Goal: Task Accomplishment & Management: Manage account settings

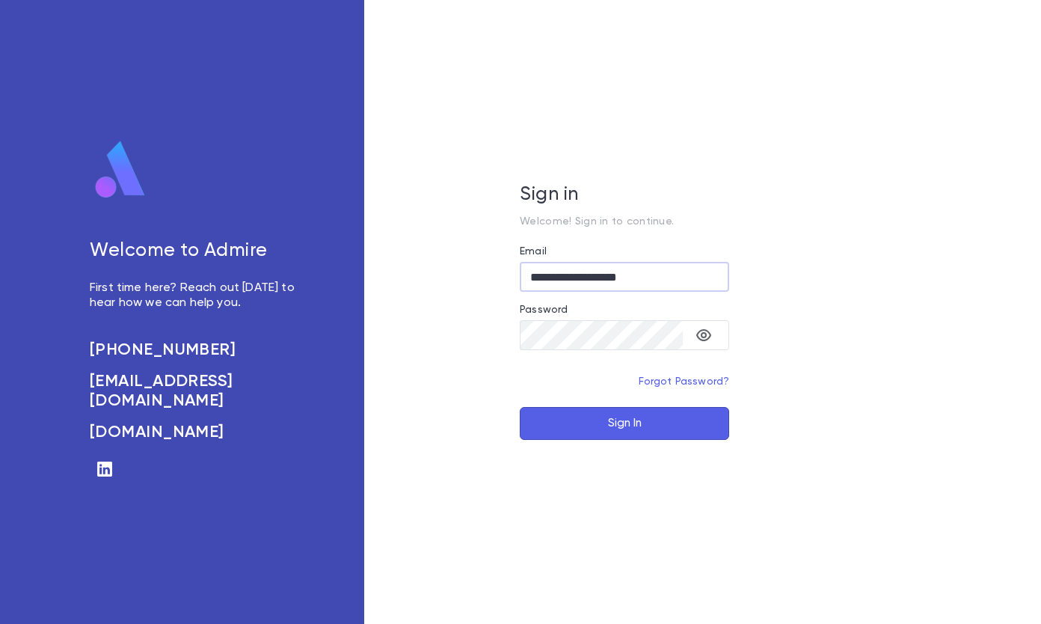
click at [592, 426] on button "Sign In" at bounding box center [624, 423] width 209 height 33
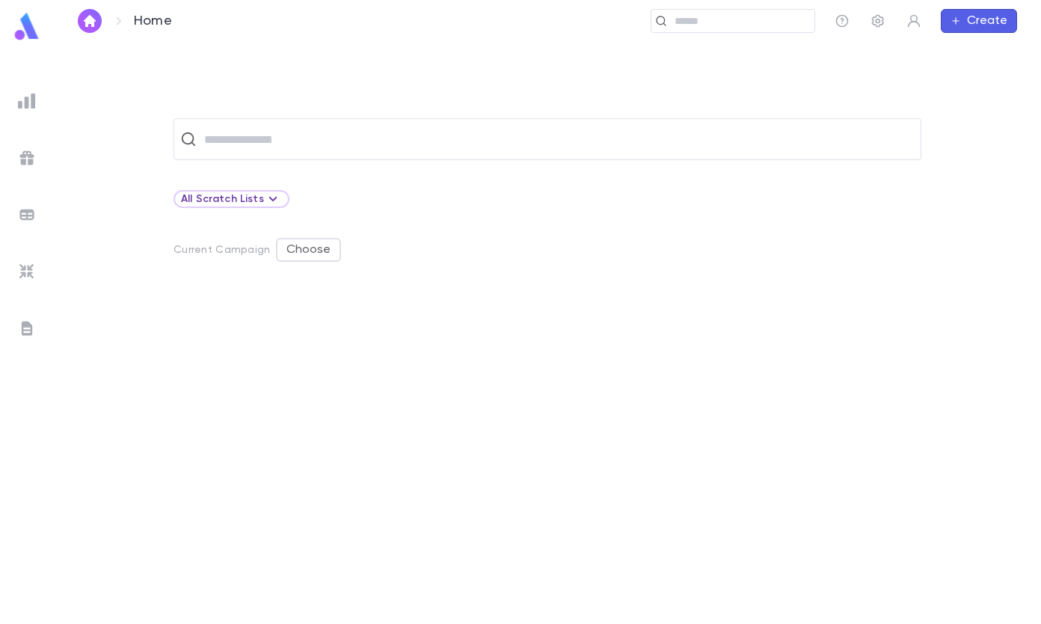
click at [31, 102] on img at bounding box center [27, 101] width 18 height 18
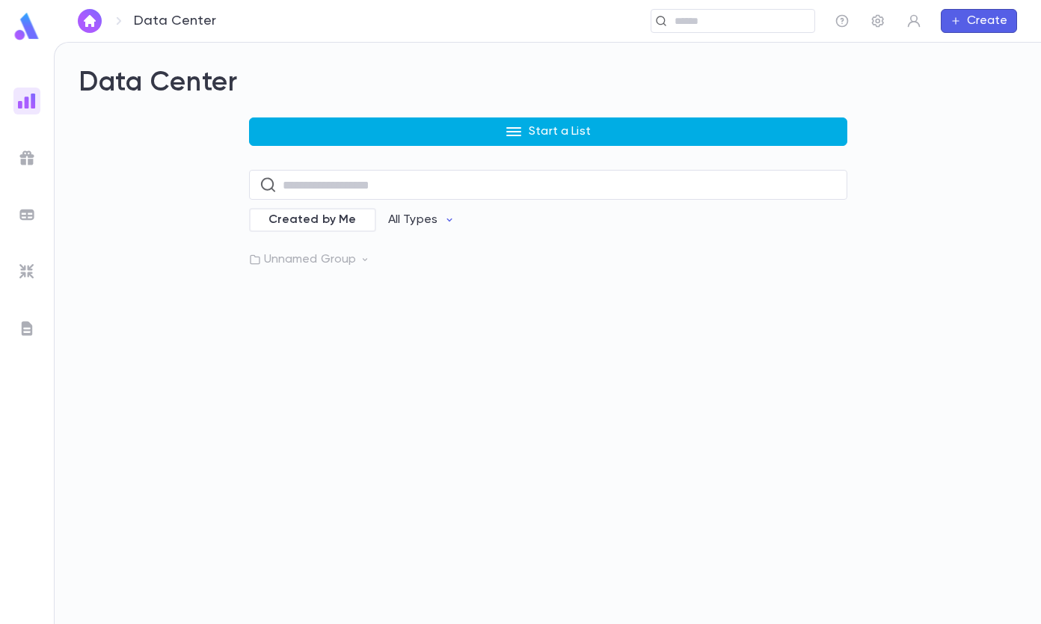
click at [510, 129] on icon "button" at bounding box center [514, 132] width 18 height 18
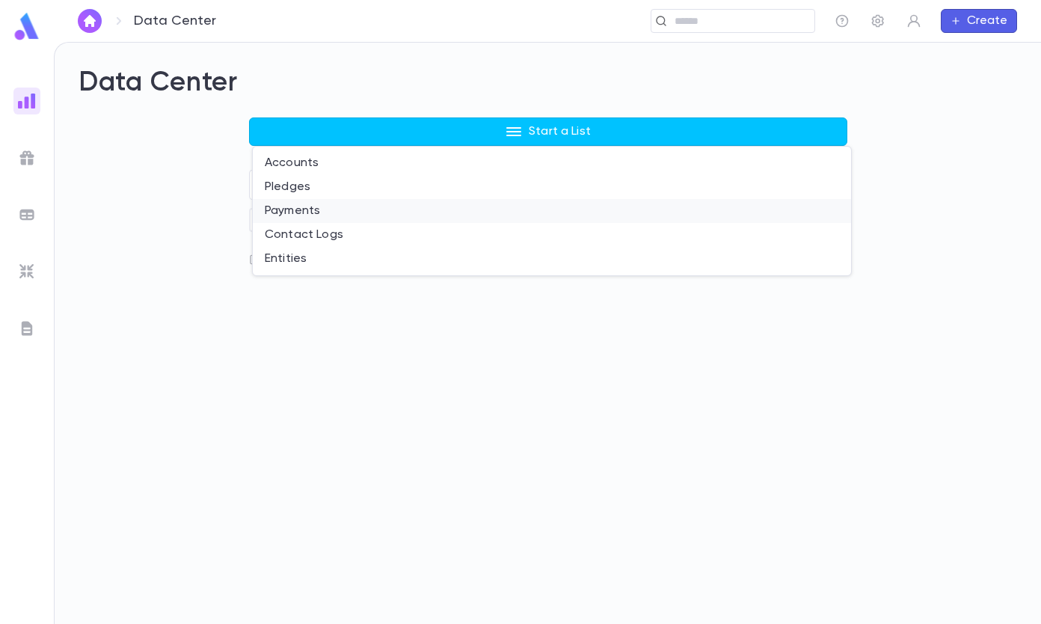
click at [367, 209] on li "Payments" at bounding box center [552, 211] width 599 height 24
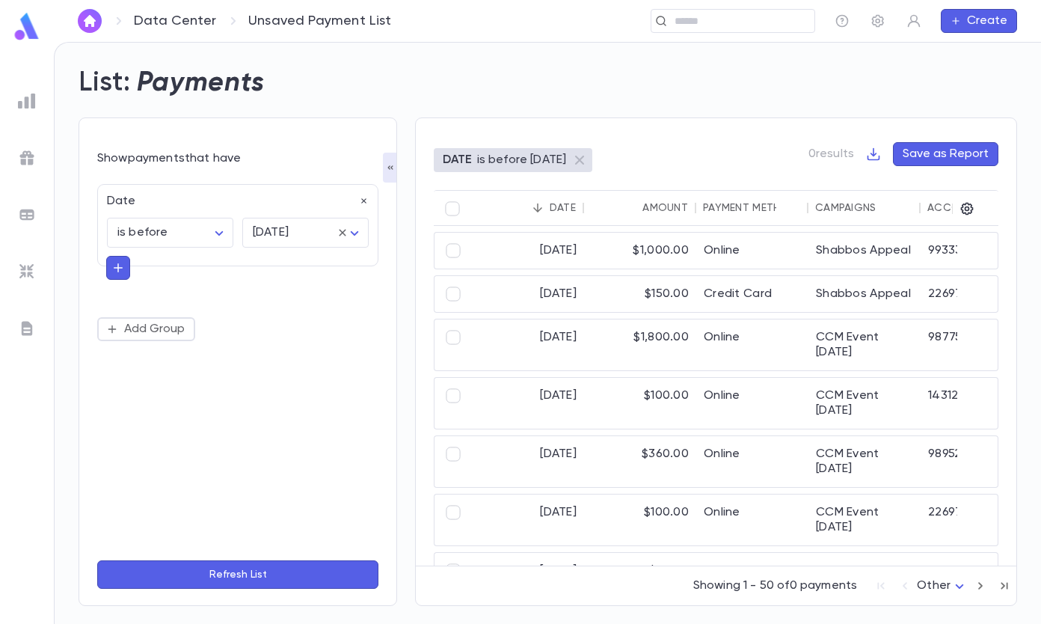
click at [118, 269] on icon "button" at bounding box center [118, 267] width 9 height 9
click at [158, 269] on input "text" at bounding box center [232, 266] width 218 height 21
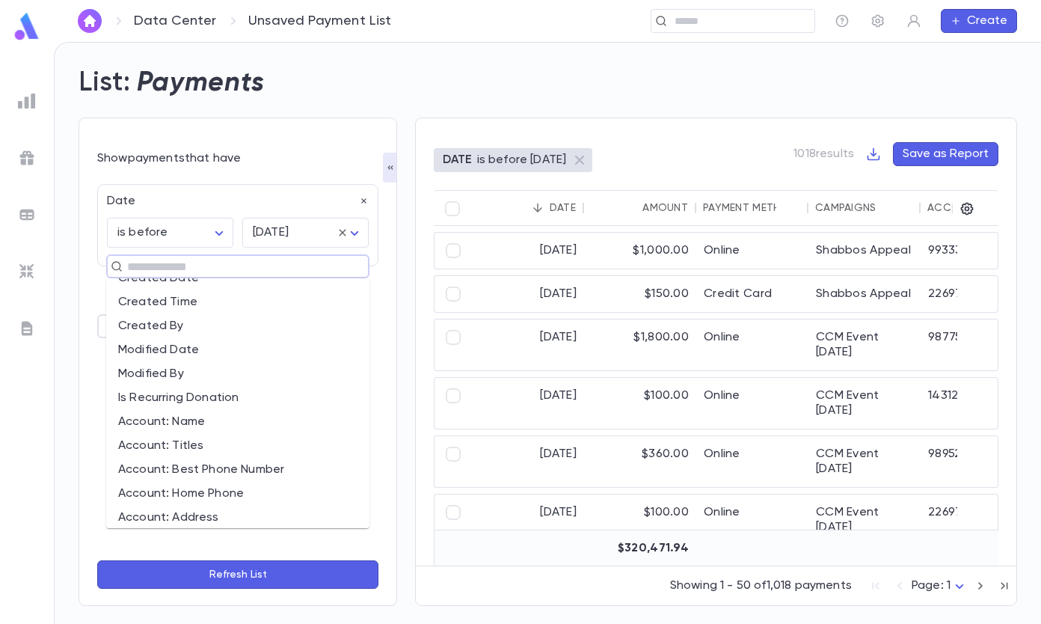
scroll to position [524, 0]
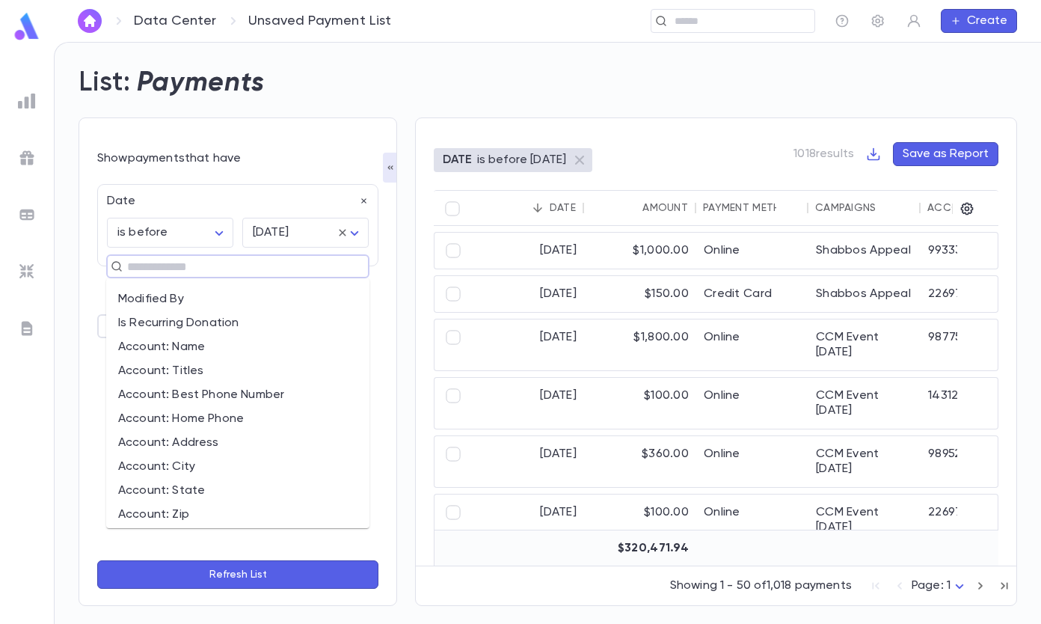
click at [228, 325] on li "Is Recurring Donation" at bounding box center [237, 323] width 263 height 24
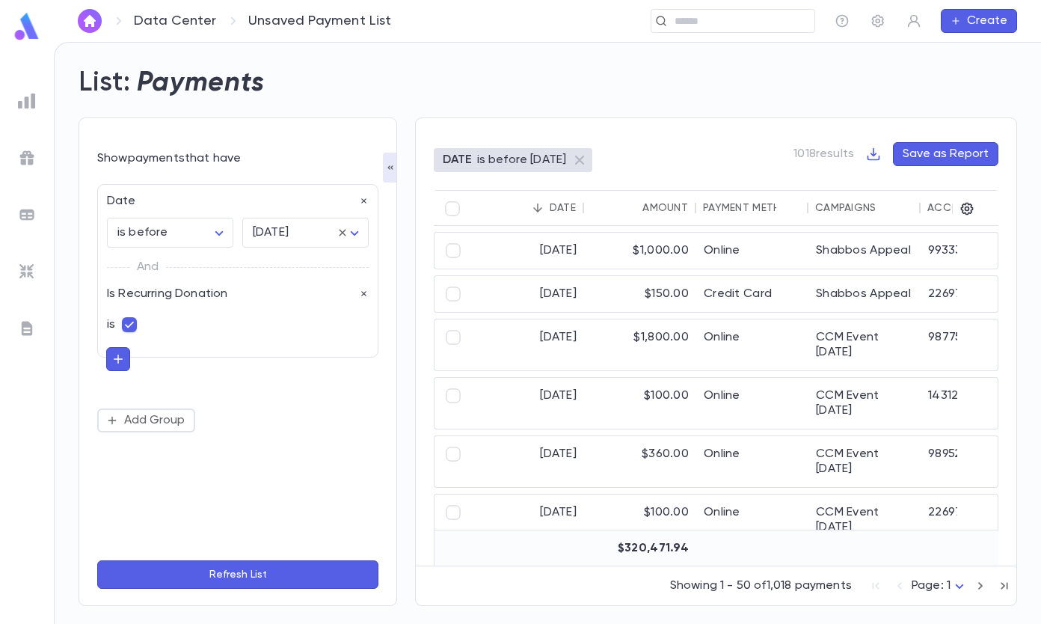
click at [212, 561] on button "Refresh List" at bounding box center [237, 574] width 281 height 28
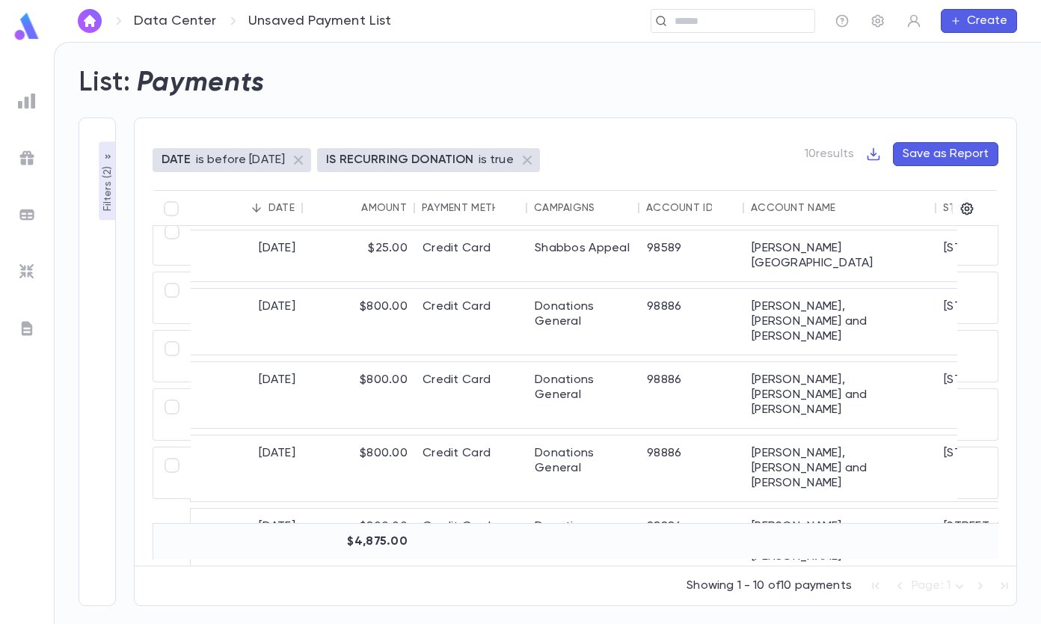
scroll to position [0, 0]
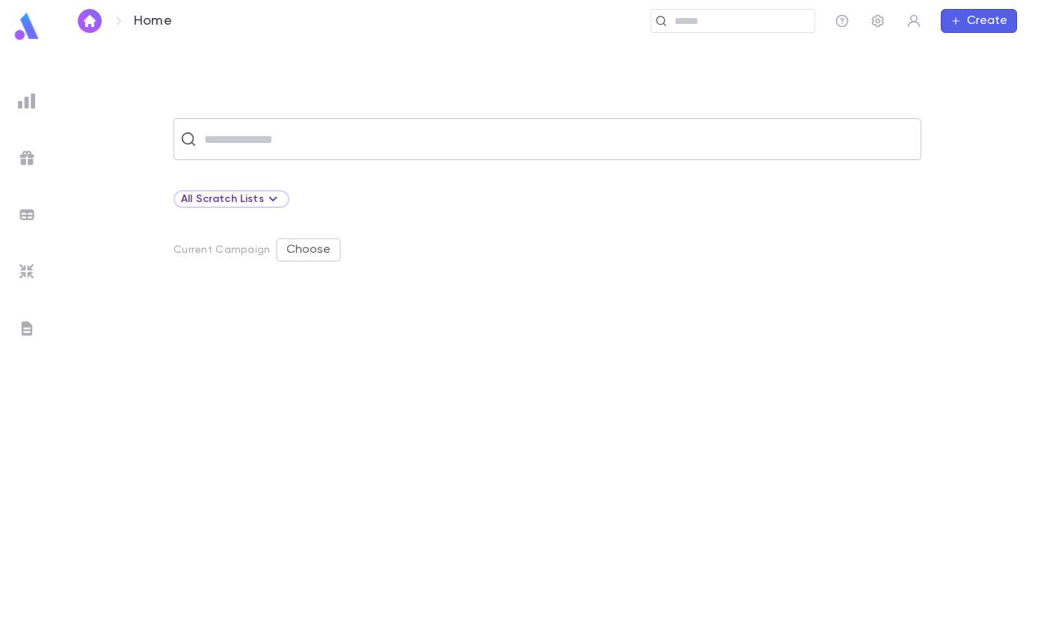
click at [282, 146] on input "text" at bounding box center [557, 139] width 715 height 28
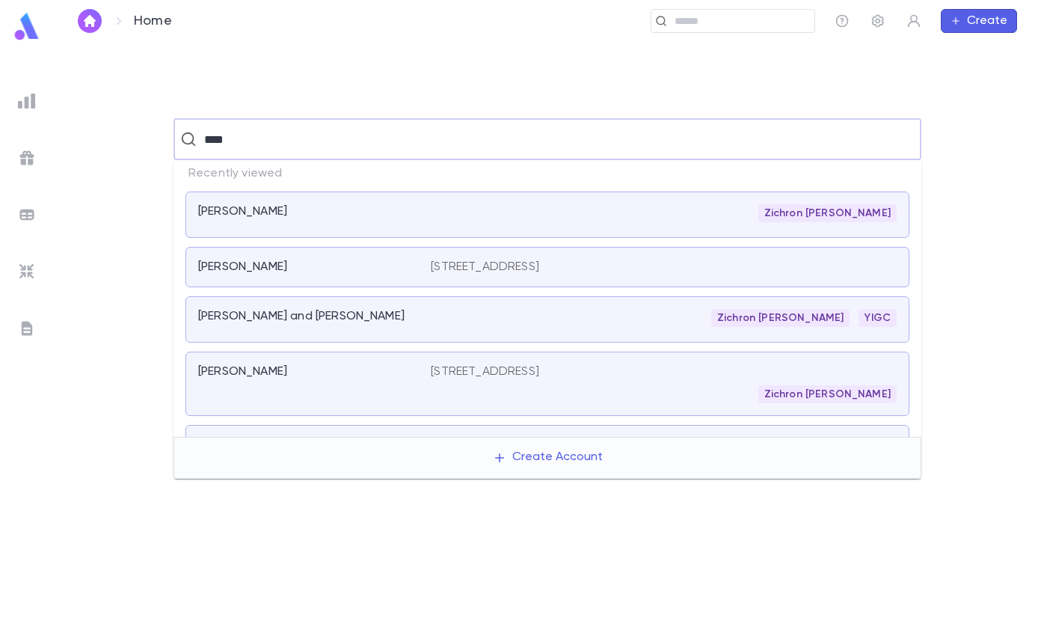
type input "*****"
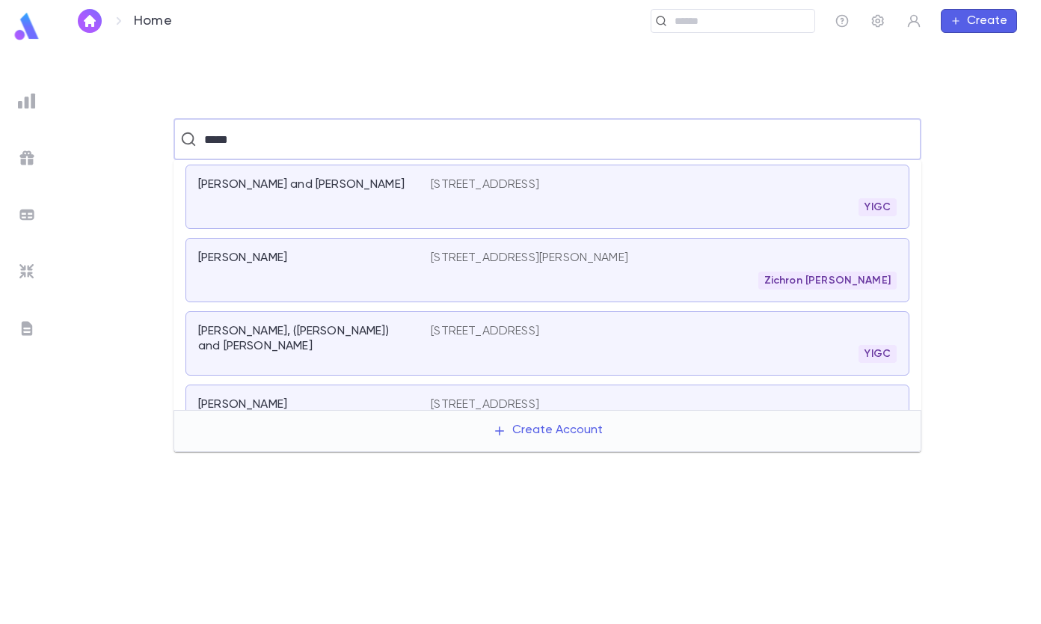
click at [274, 280] on div "Adler, Avrohom" at bounding box center [314, 270] width 233 height 39
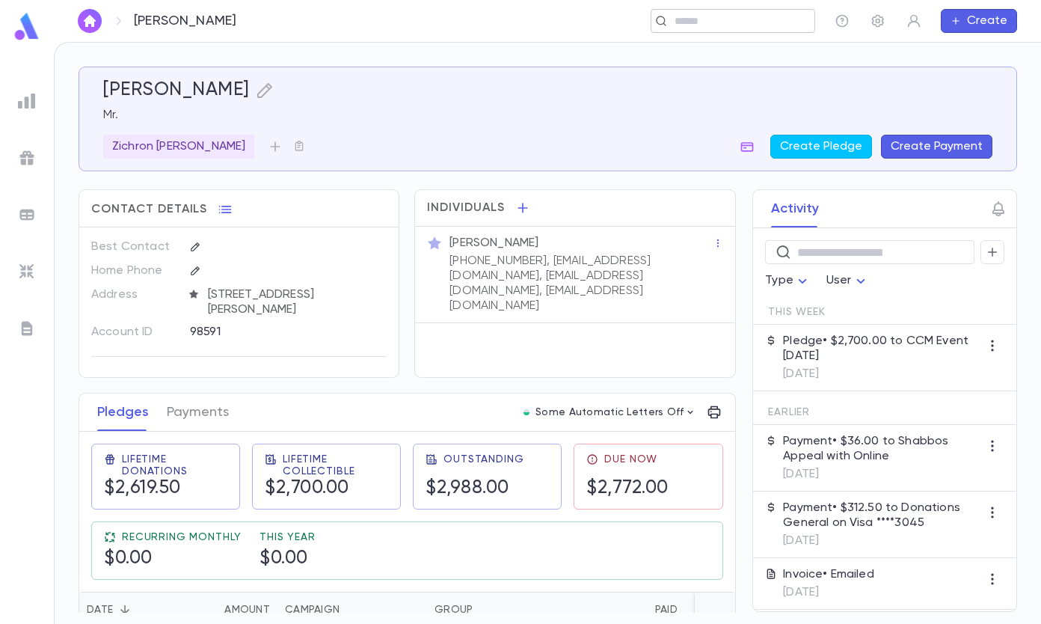
click at [684, 17] on input "text" at bounding box center [739, 21] width 138 height 14
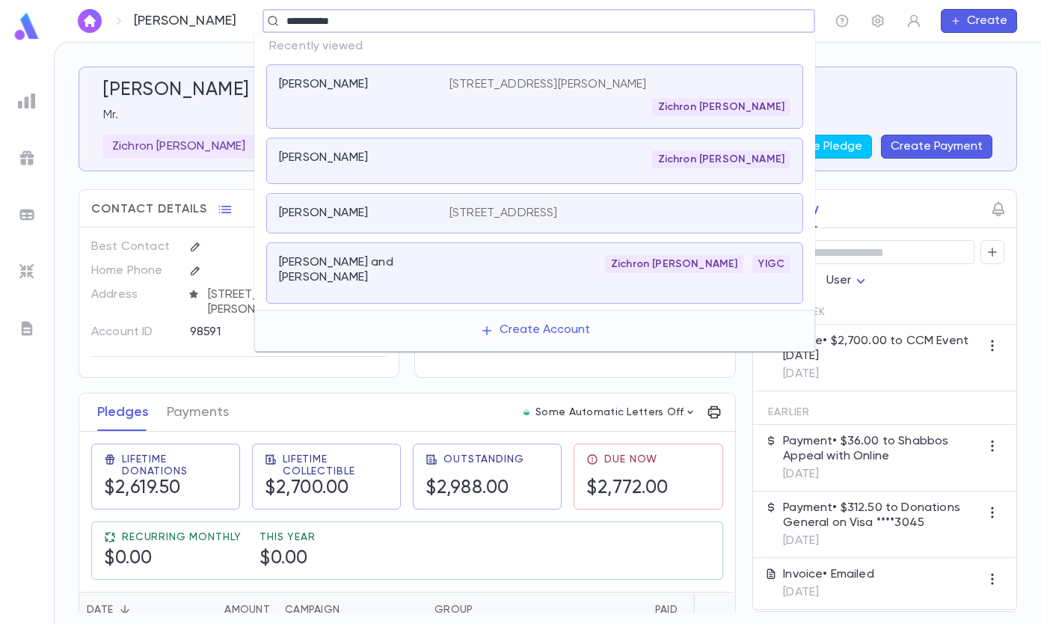
type input "**********"
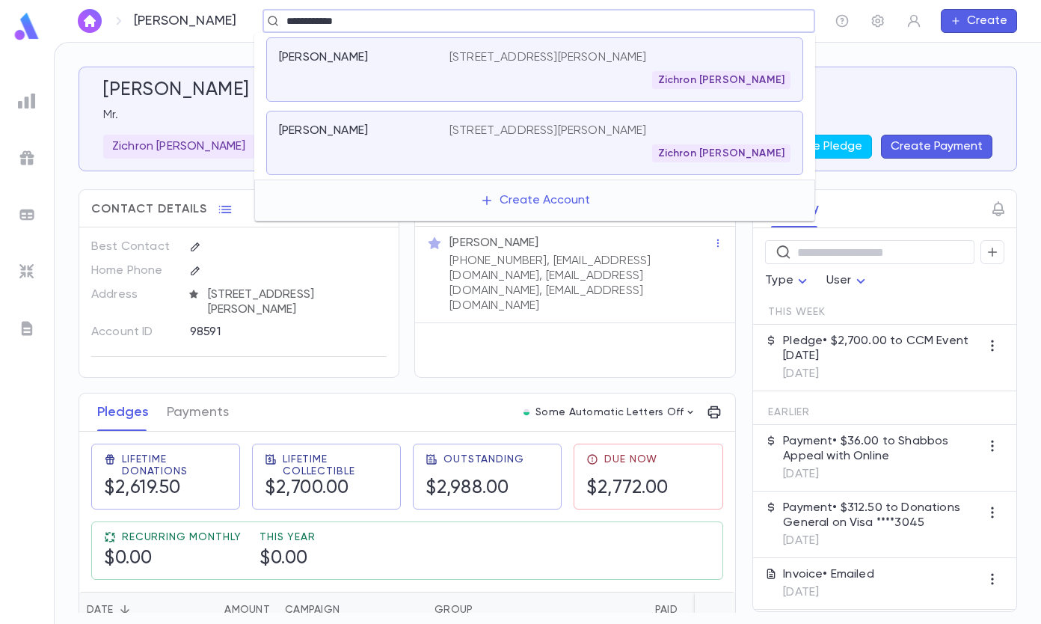
click at [460, 120] on div "Sonnenschein, Aaron 2525 Claver Rd, University Heights OH 44118-4644 Zichron Ch…" at bounding box center [534, 143] width 537 height 64
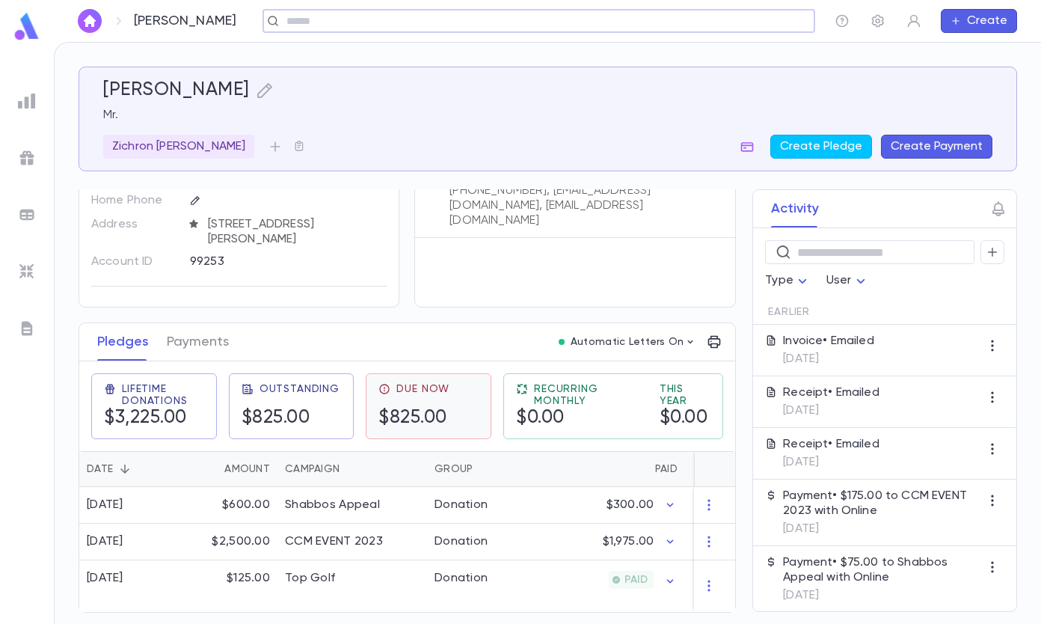
scroll to position [76, 0]
click at [209, 338] on button "Payments" at bounding box center [198, 341] width 62 height 37
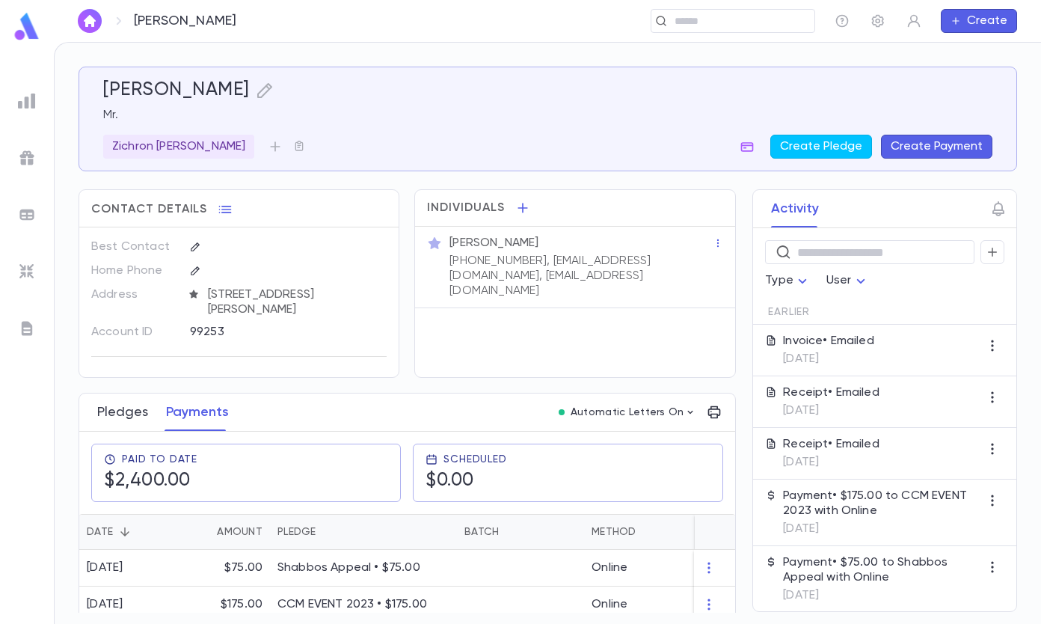
click at [117, 405] on button "Pledges" at bounding box center [122, 412] width 51 height 37
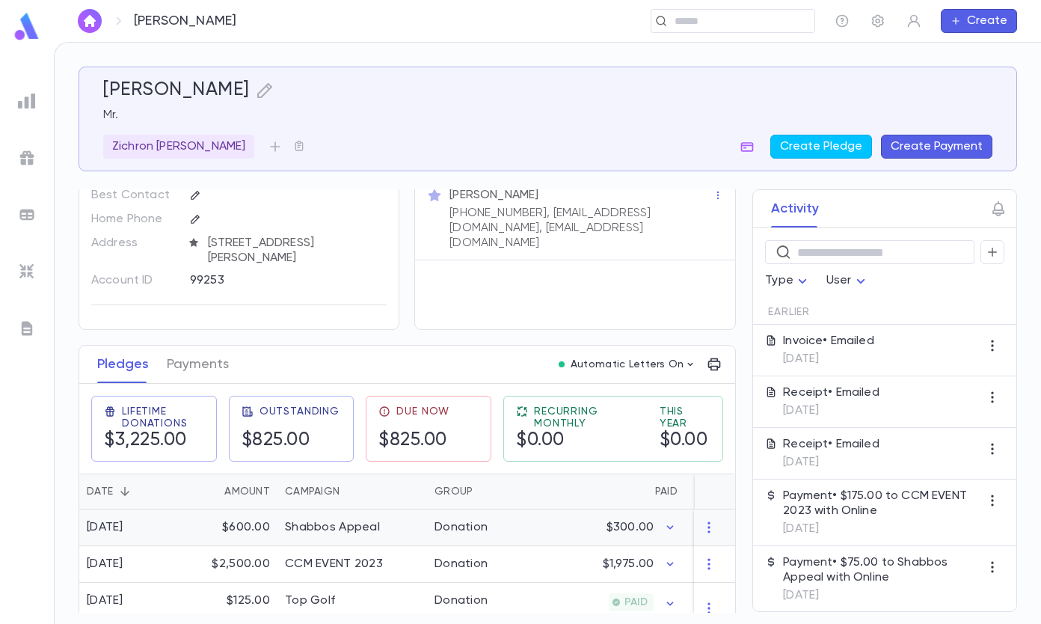
scroll to position [76, 0]
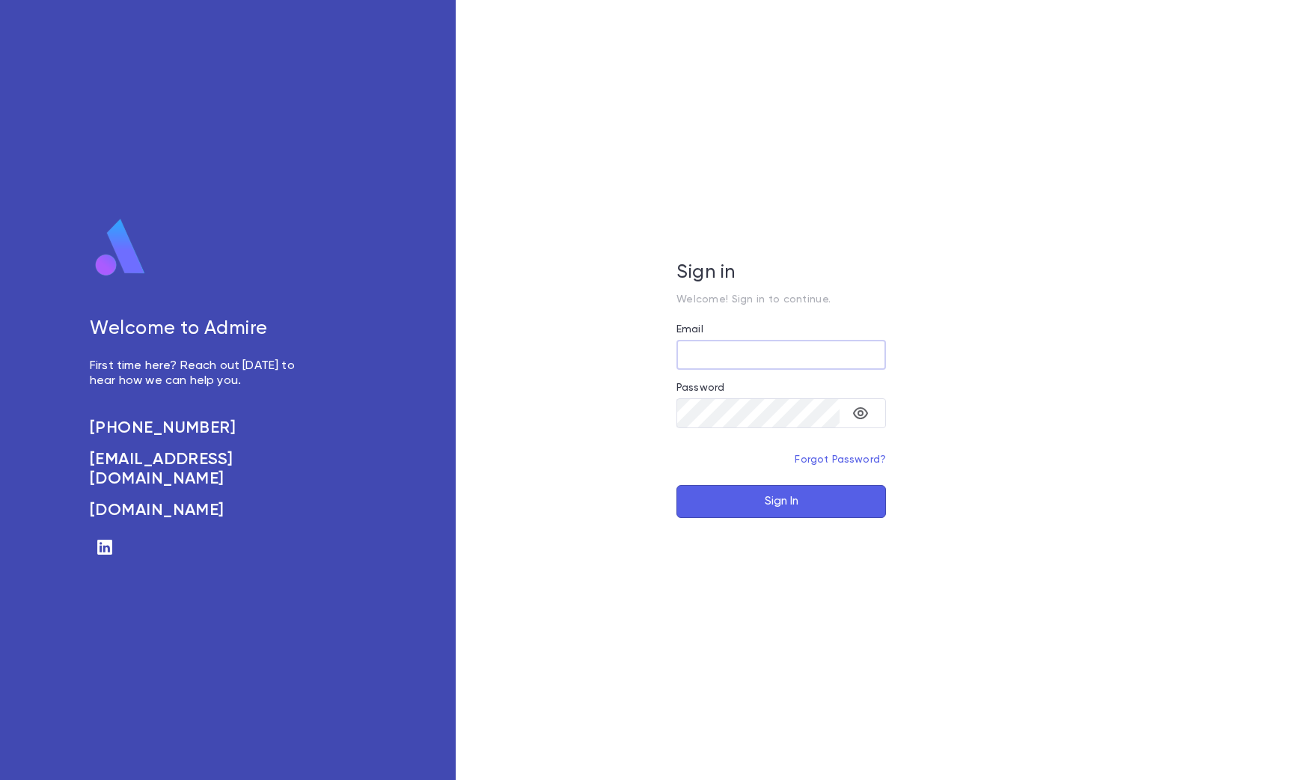
type input "**********"
click at [771, 505] on button "Sign In" at bounding box center [780, 501] width 209 height 33
